Goal: Check status: Check status

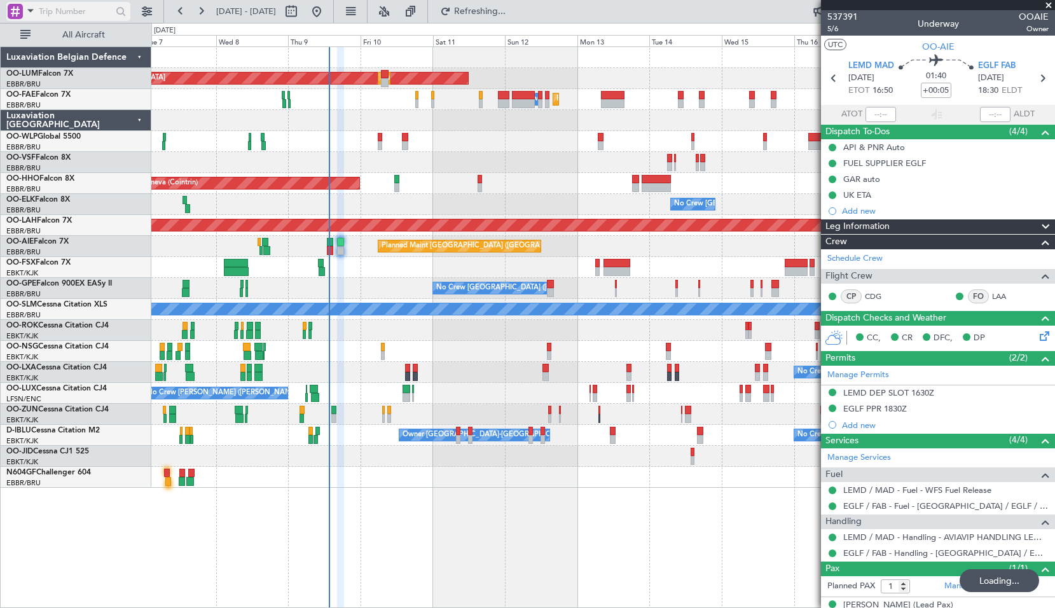
click at [22, 10] on div at bounding box center [15, 11] width 15 height 15
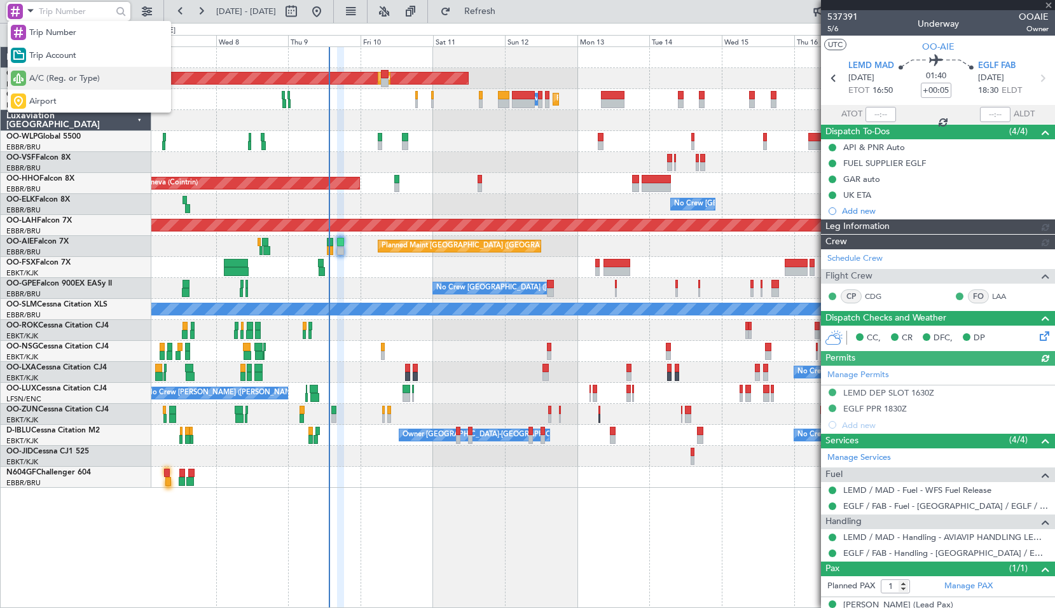
click at [49, 83] on span "A/C (Reg. or Type)" at bounding box center [64, 78] width 71 height 13
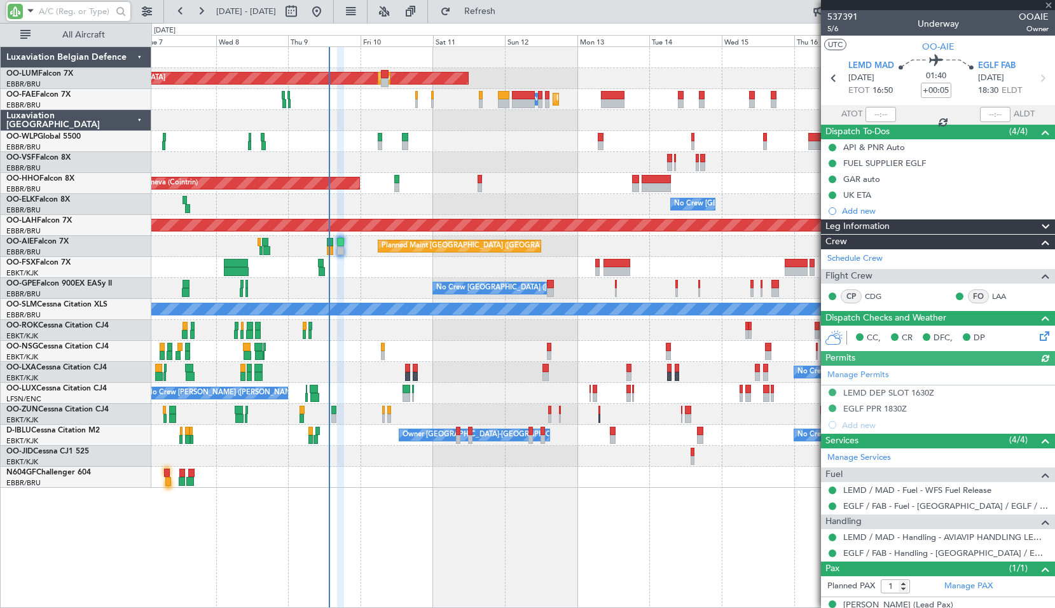
click at [52, 18] on input "text" at bounding box center [75, 11] width 73 height 19
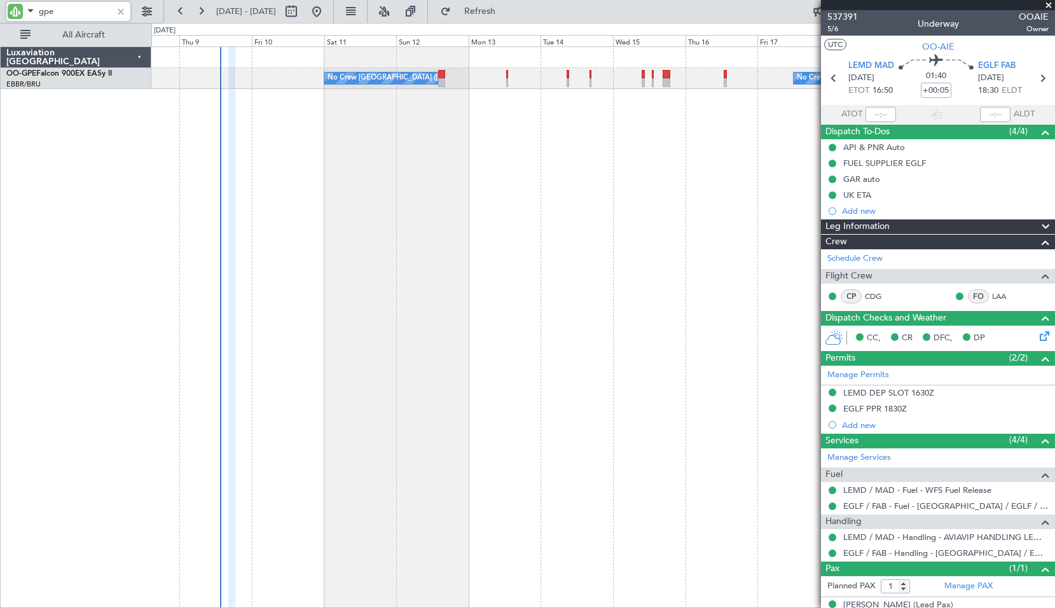
click at [446, 214] on div "No Crew [GEOGRAPHIC_DATA] ([GEOGRAPHIC_DATA] National) No Crew [GEOGRAPHIC_DATA…" at bounding box center [603, 326] width 904 height 561
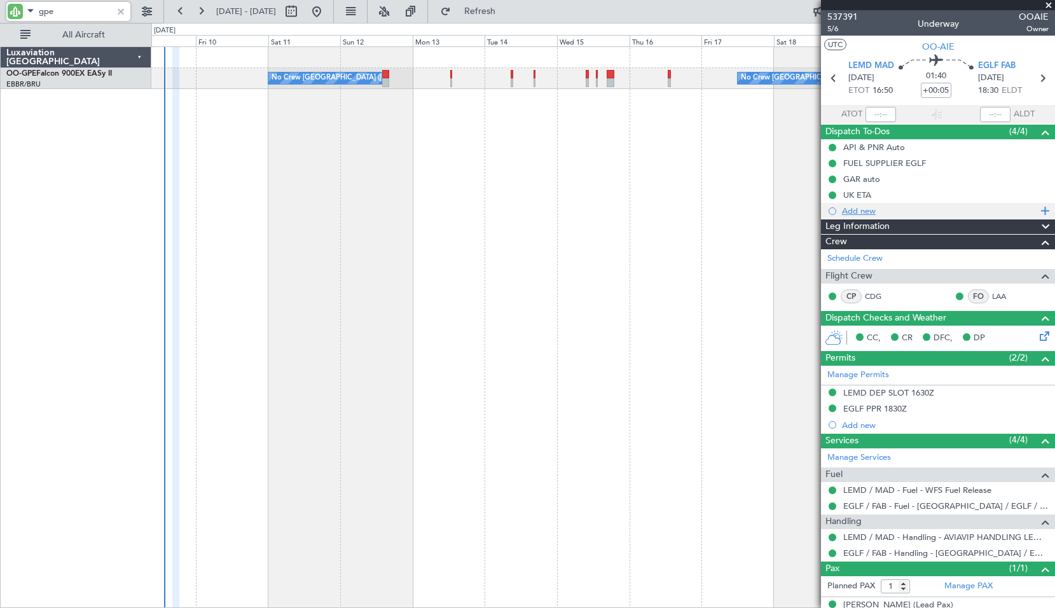
type input "gpe"
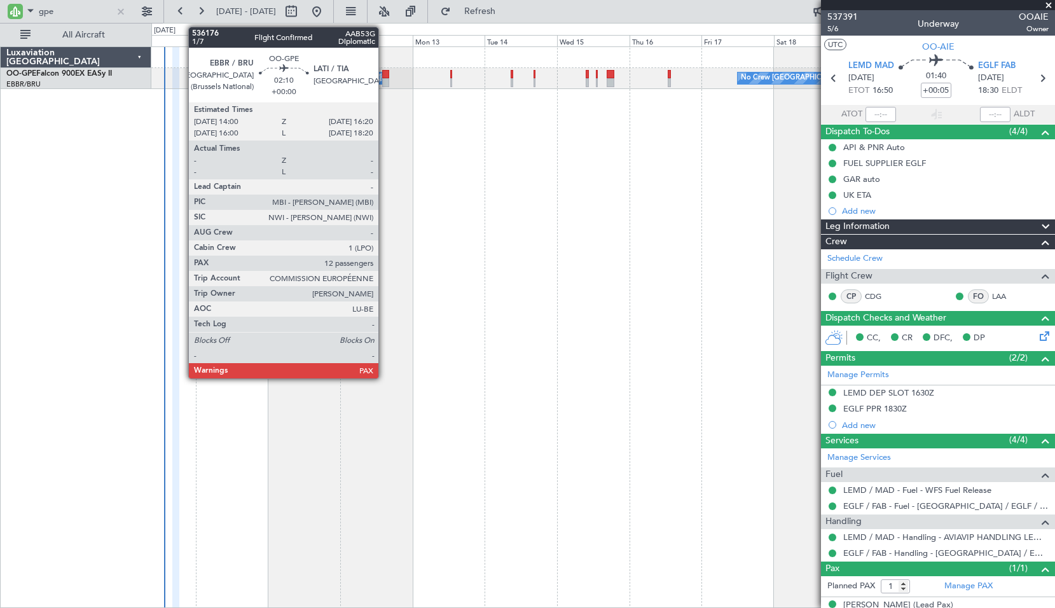
click at [385, 76] on div at bounding box center [386, 74] width 8 height 9
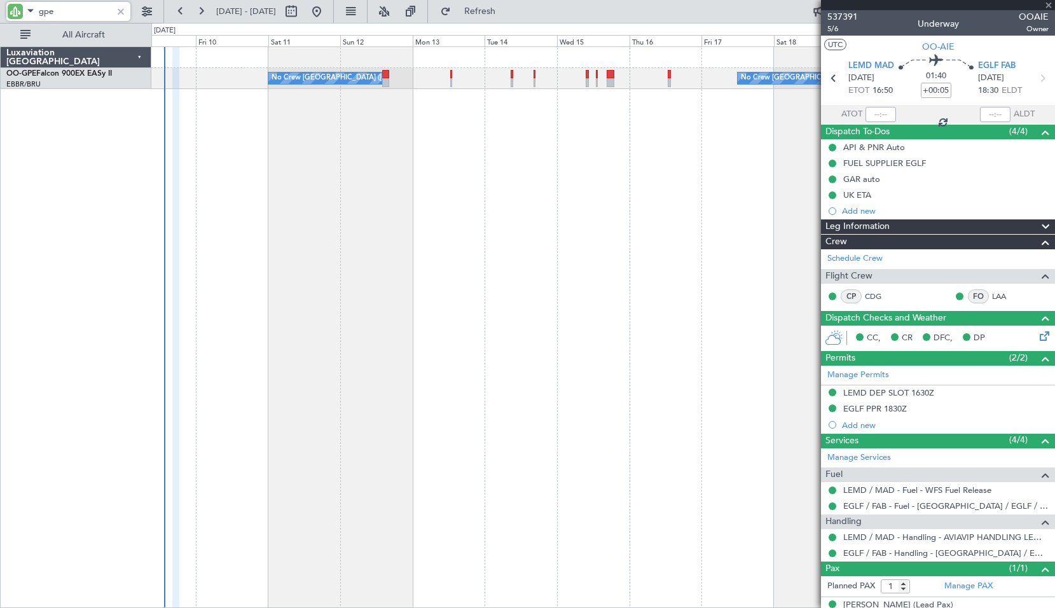
type input "12"
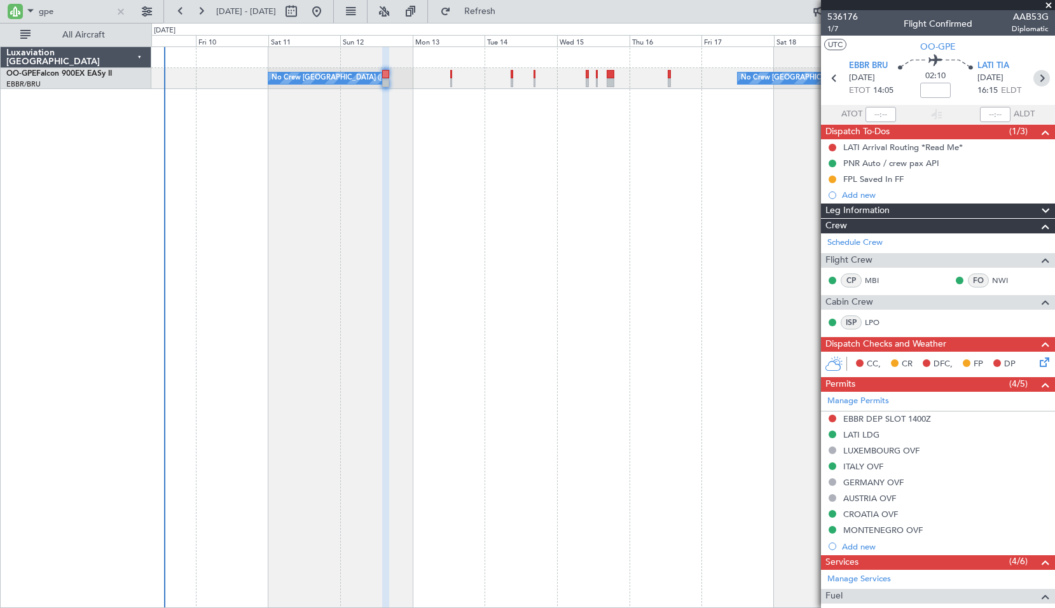
click at [1033, 76] on icon at bounding box center [1041, 78] width 17 height 17
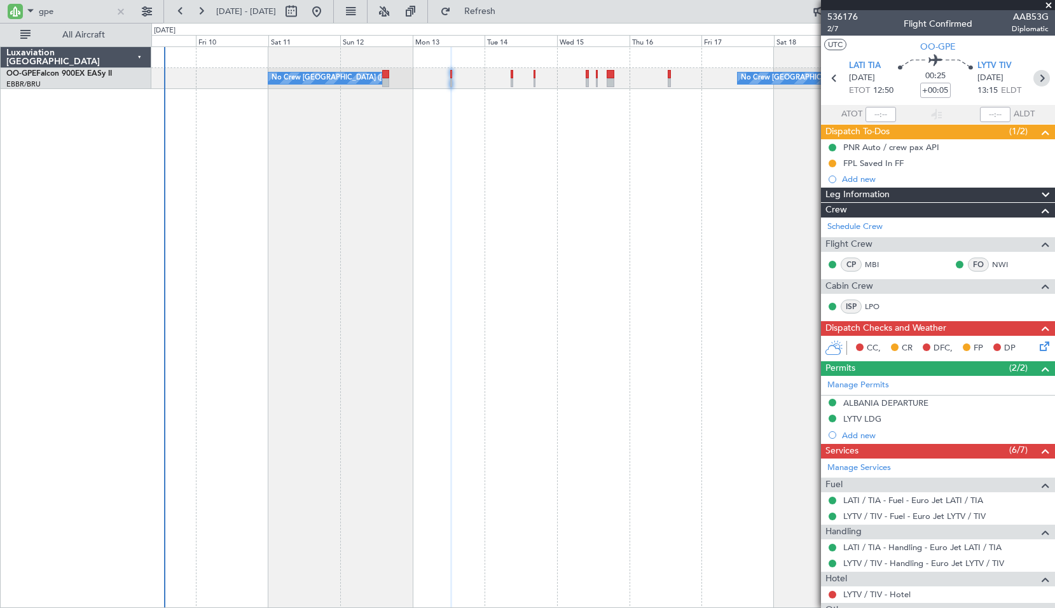
click at [1036, 74] on icon at bounding box center [1041, 78] width 17 height 17
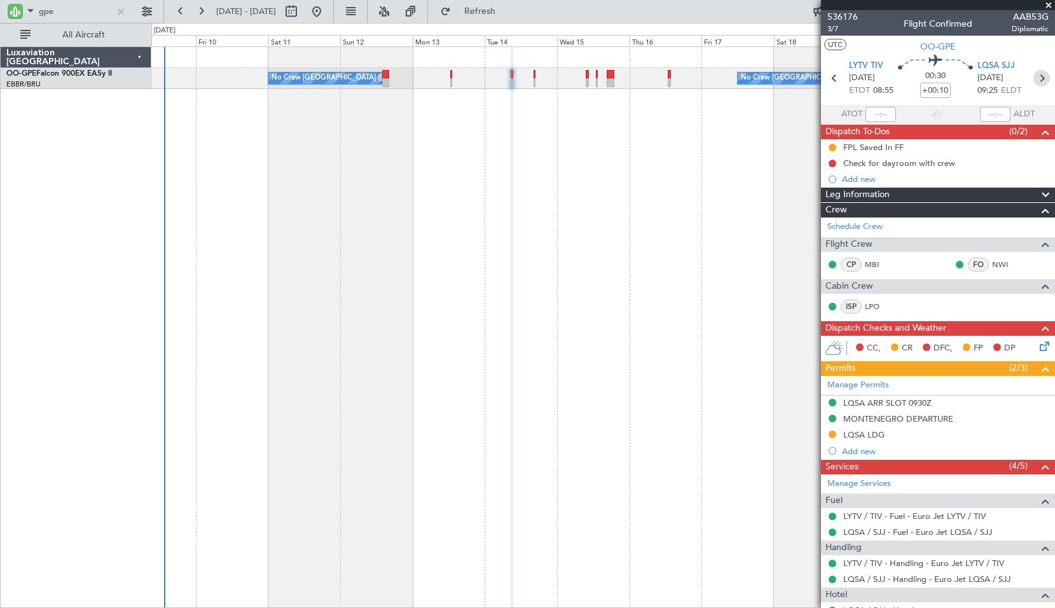
click at [1033, 81] on icon at bounding box center [1041, 78] width 17 height 17
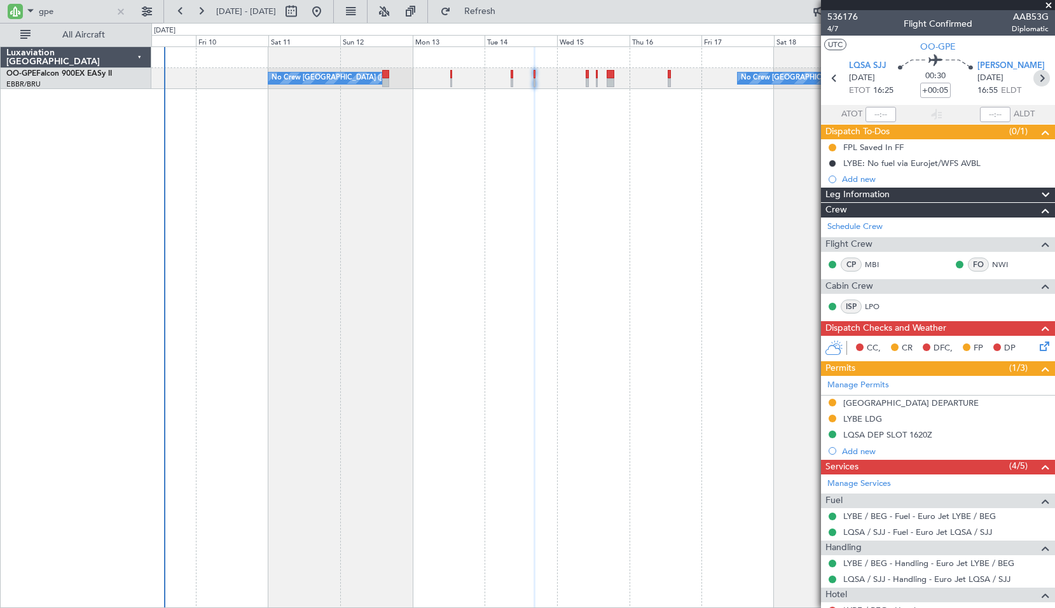
click at [1033, 76] on icon at bounding box center [1041, 78] width 17 height 17
type input "+00:15"
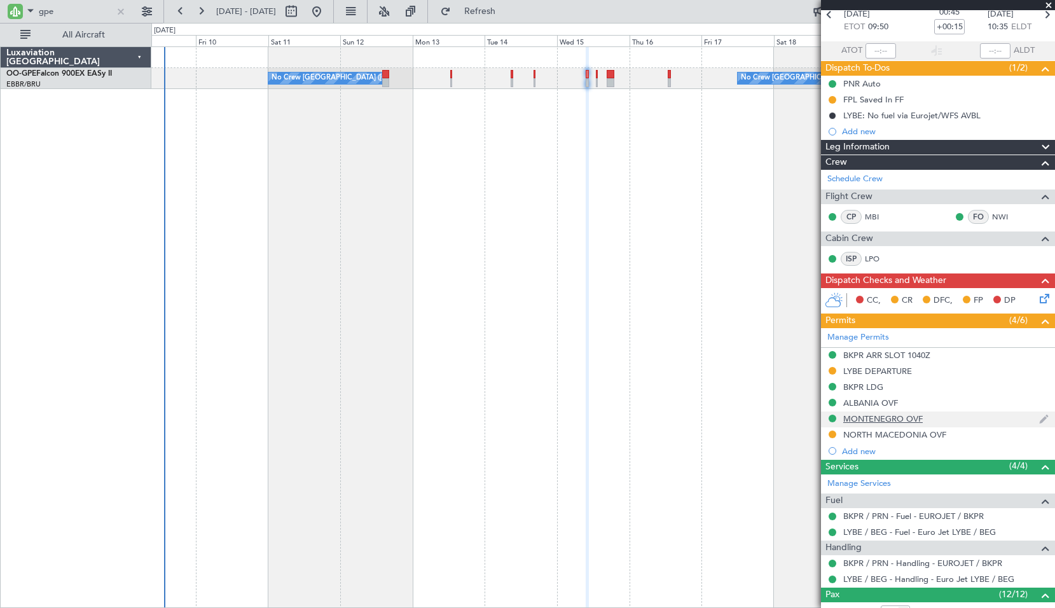
scroll to position [127, 0]
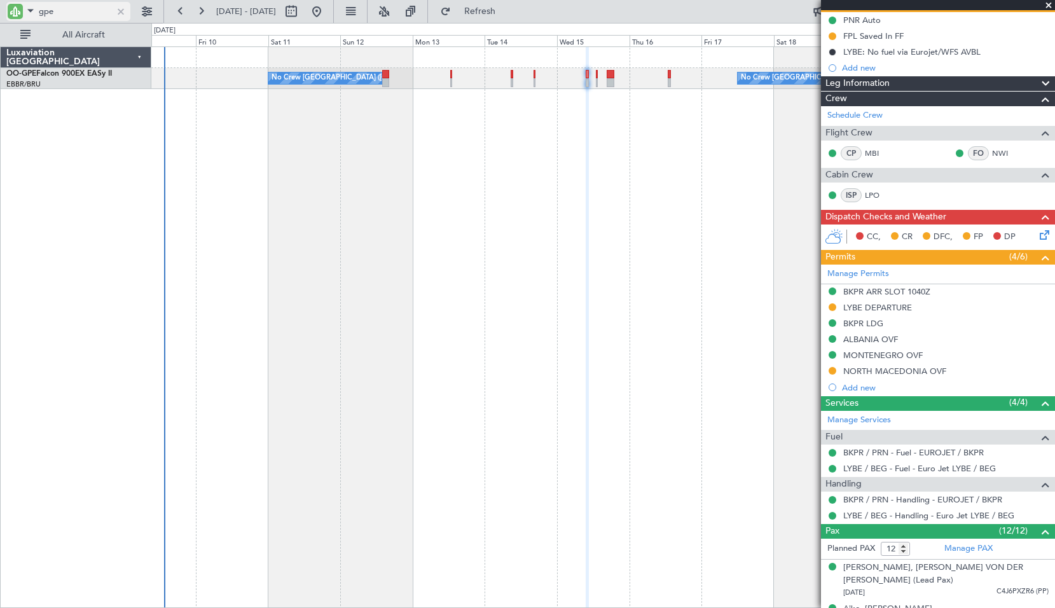
click at [121, 14] on div at bounding box center [121, 11] width 14 height 14
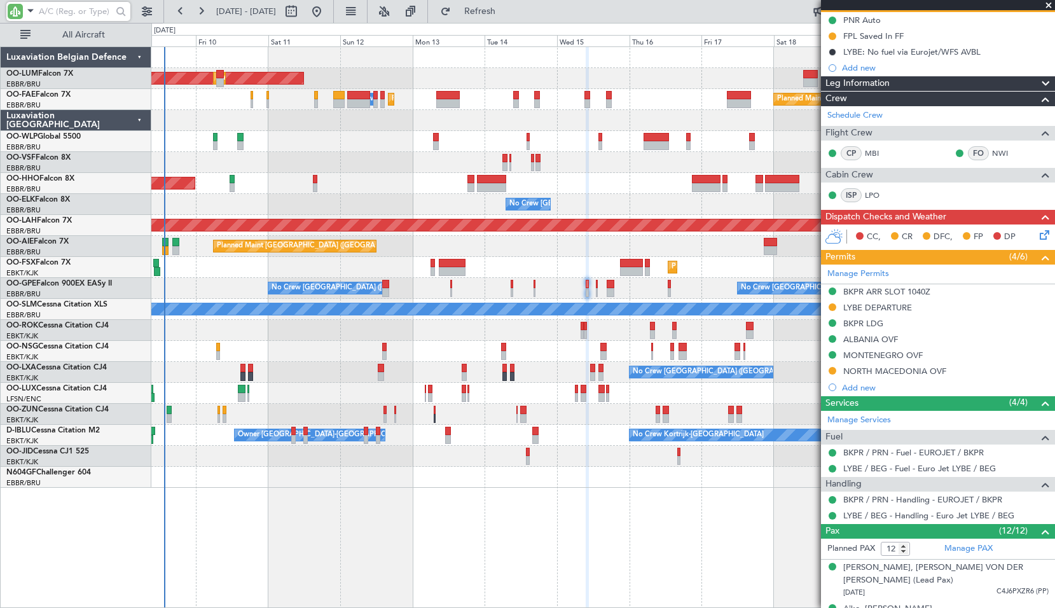
click at [40, 16] on input "text" at bounding box center [75, 11] width 73 height 19
type input "aie"
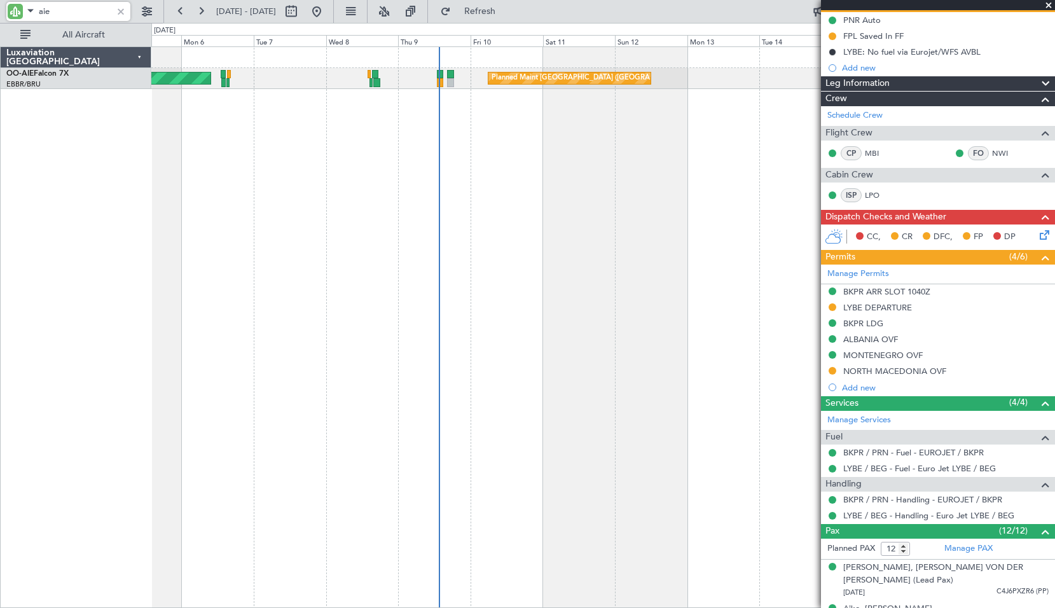
click at [509, 182] on div "Planned Maint [GEOGRAPHIC_DATA] ([GEOGRAPHIC_DATA]) Unplanned Maint [GEOGRAPHIC…" at bounding box center [603, 326] width 904 height 561
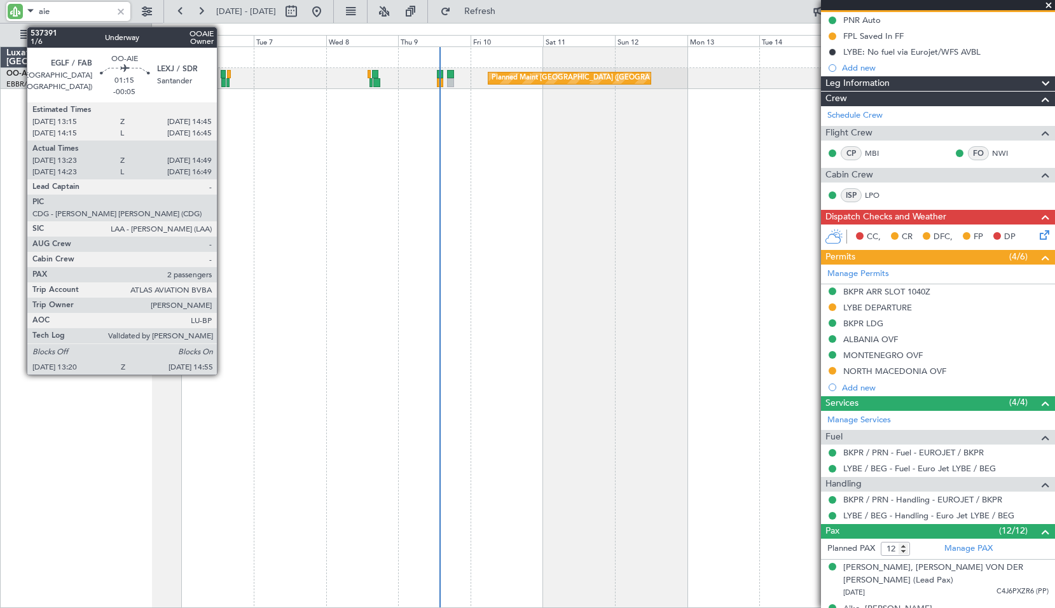
click at [223, 73] on div at bounding box center [223, 74] width 5 height 9
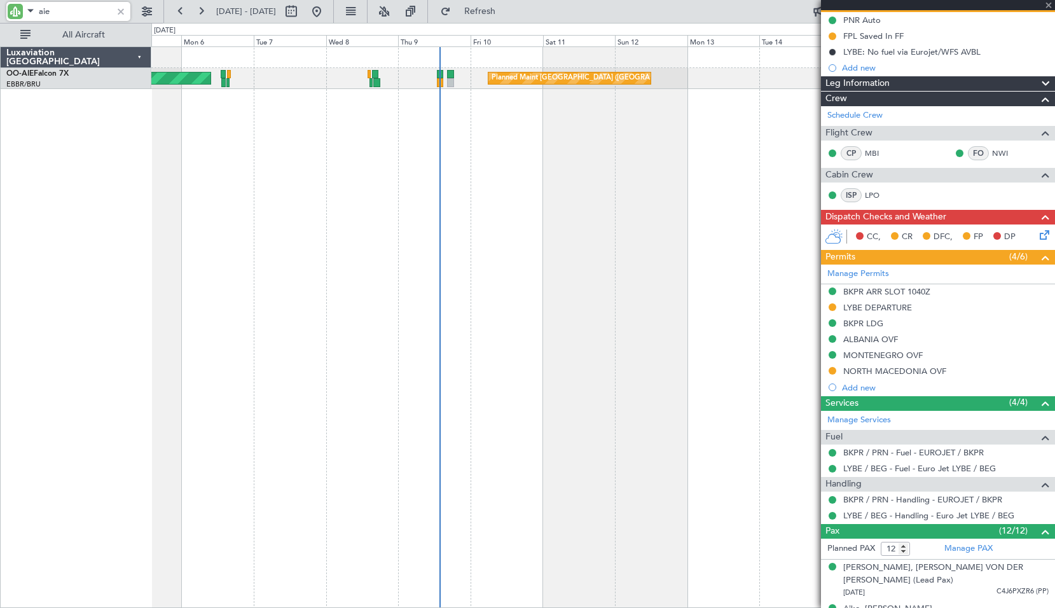
type input "-00:05"
type input "13:33"
type input "14:44"
type input "2"
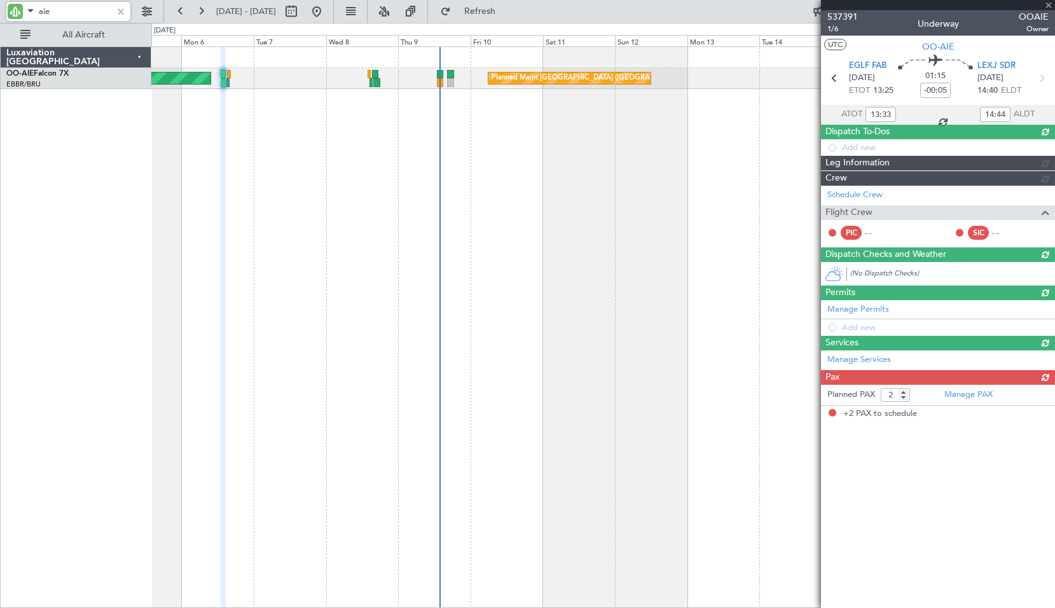
scroll to position [0, 0]
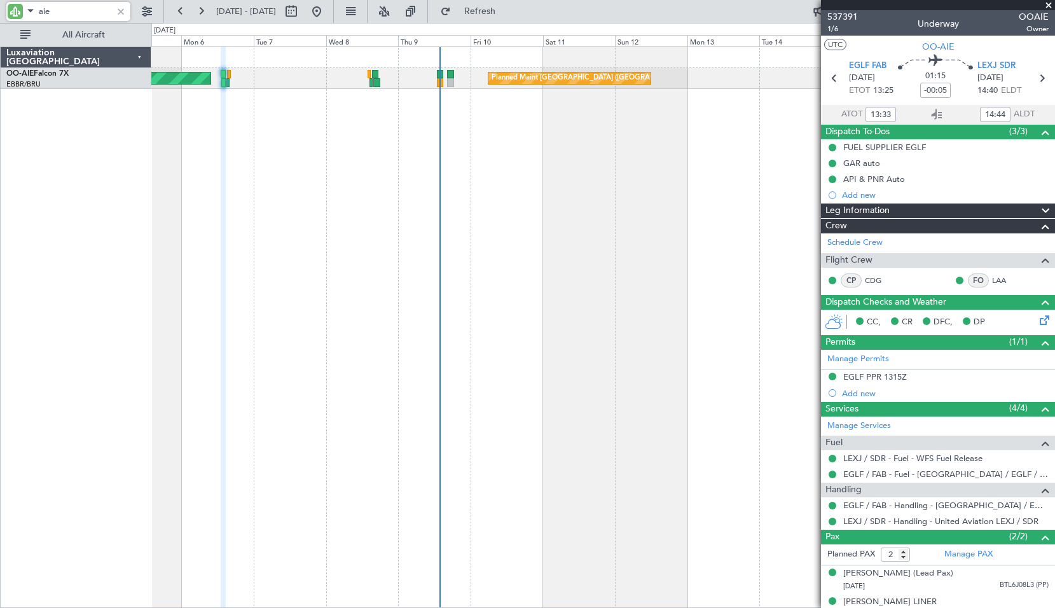
type input "aie"
